Goal: Obtain resource: Obtain resource

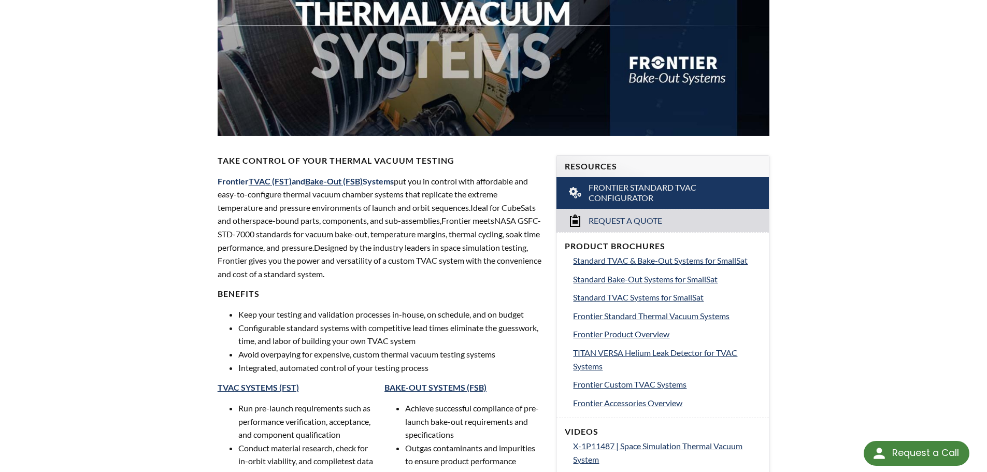
select select "Language Translate Widget"
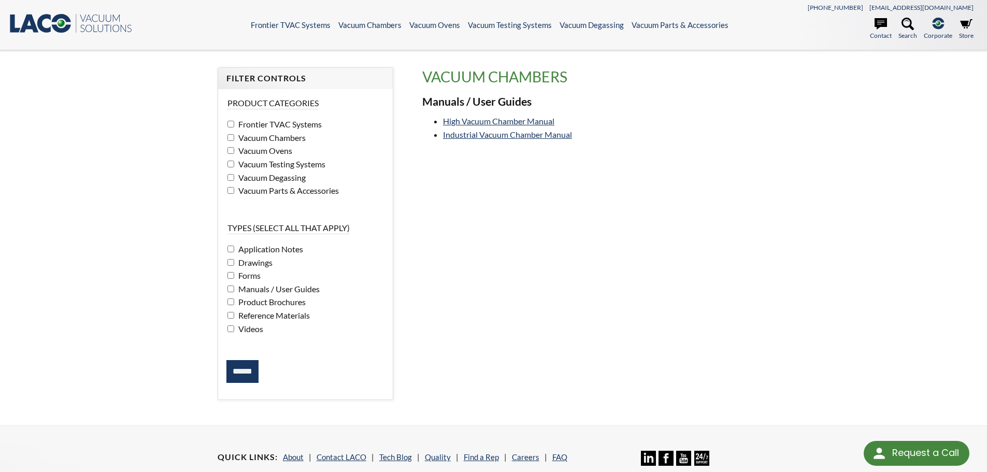
click at [252, 330] on span "Videos" at bounding box center [249, 329] width 27 height 10
click at [237, 291] on span "Manuals / User Guides" at bounding box center [278, 289] width 84 height 10
click at [254, 365] on input "******" at bounding box center [243, 371] width 32 height 23
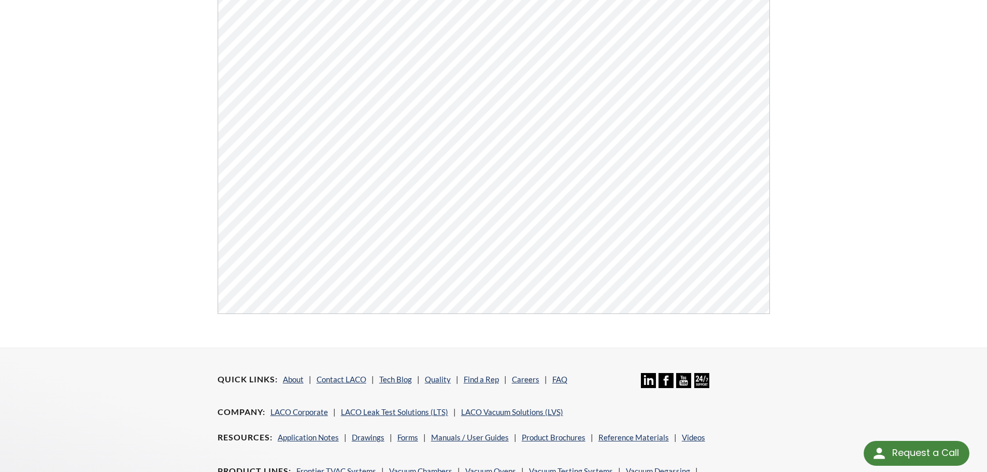
scroll to position [413, 0]
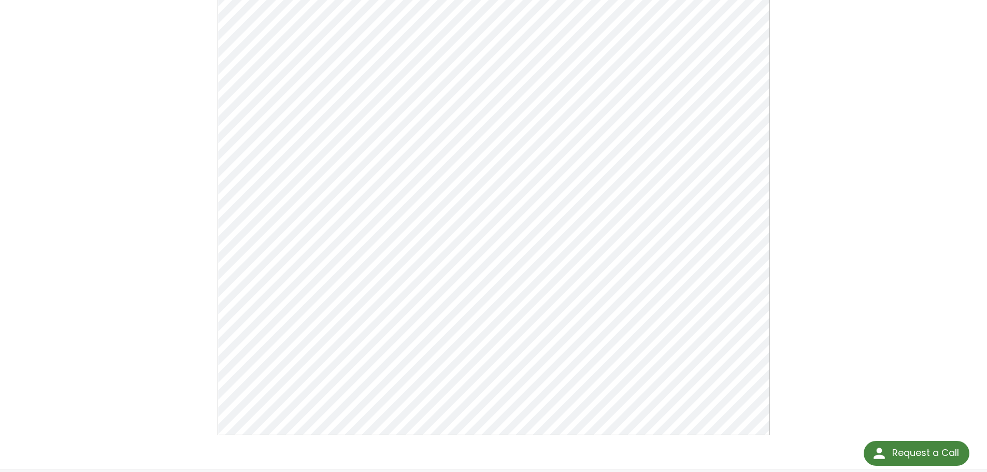
scroll to position [155, 0]
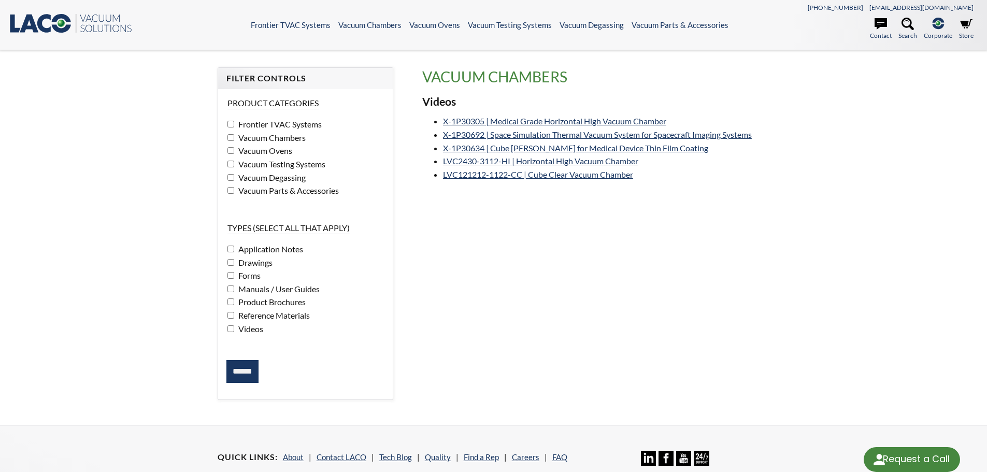
select select "Language Translate Widget"
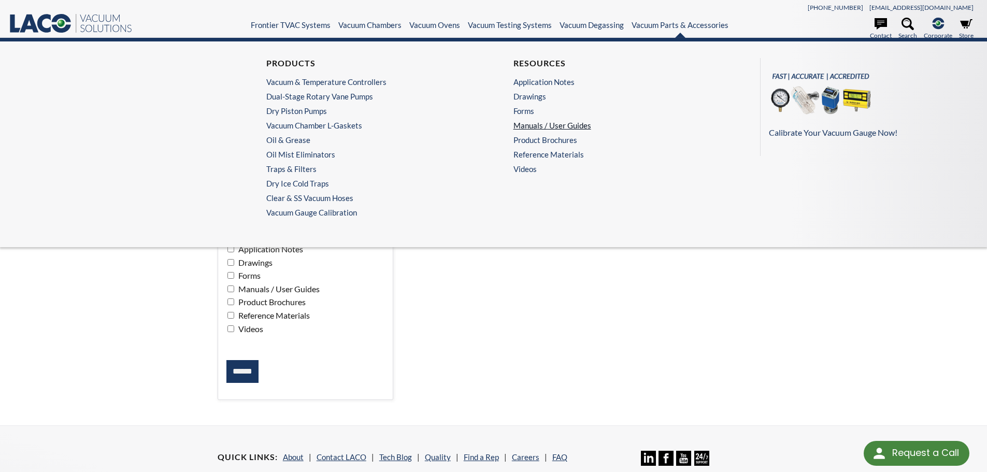
click at [540, 130] on link "Manuals / User Guides" at bounding box center [615, 125] width 202 height 9
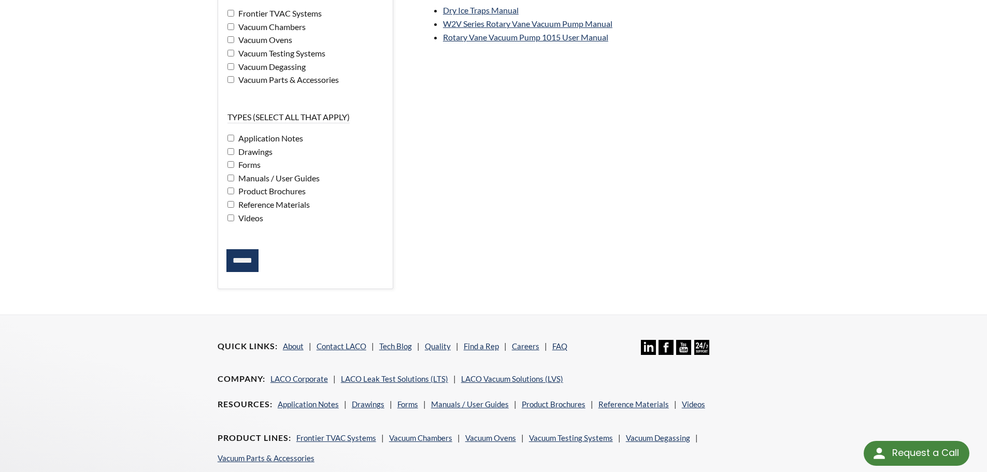
scroll to position [212, 0]
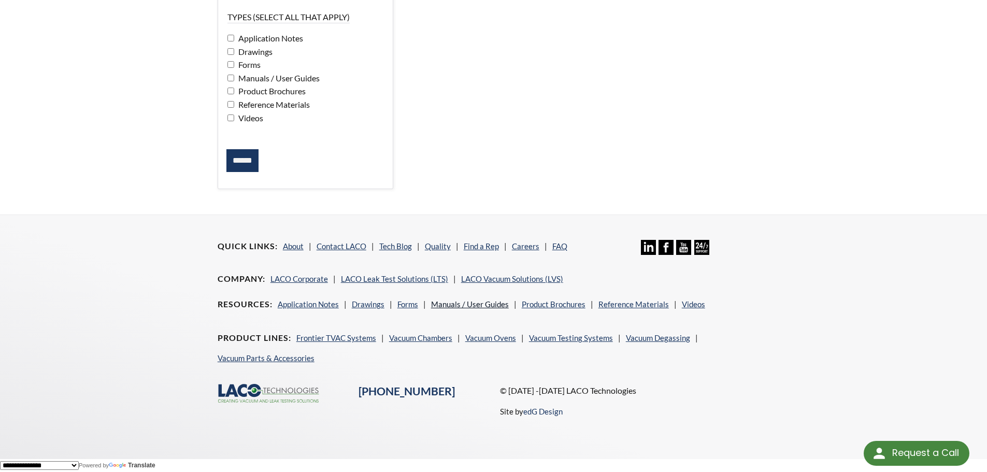
click at [460, 302] on link "Manuals / User Guides" at bounding box center [470, 304] width 78 height 9
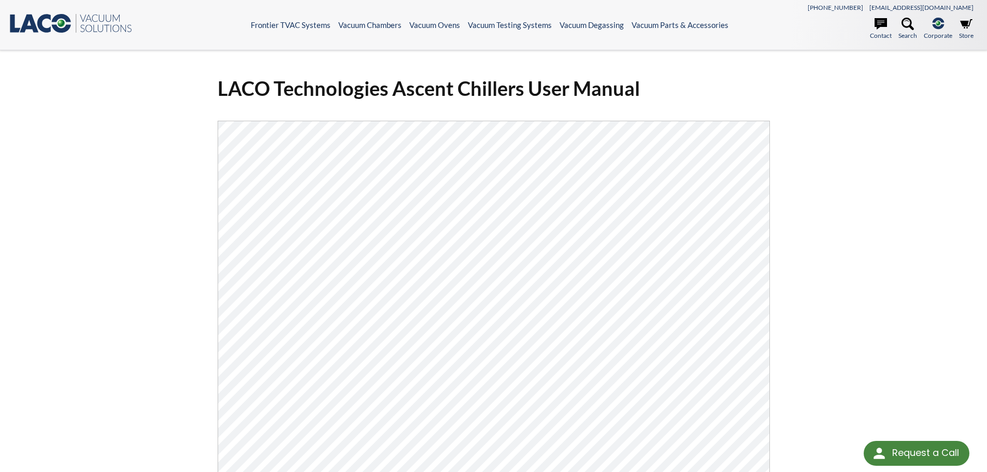
drag, startPoint x: 287, startPoint y: 270, endPoint x: -420, endPoint y: -63, distance: 780.7
